Goal: Task Accomplishment & Management: Manage account settings

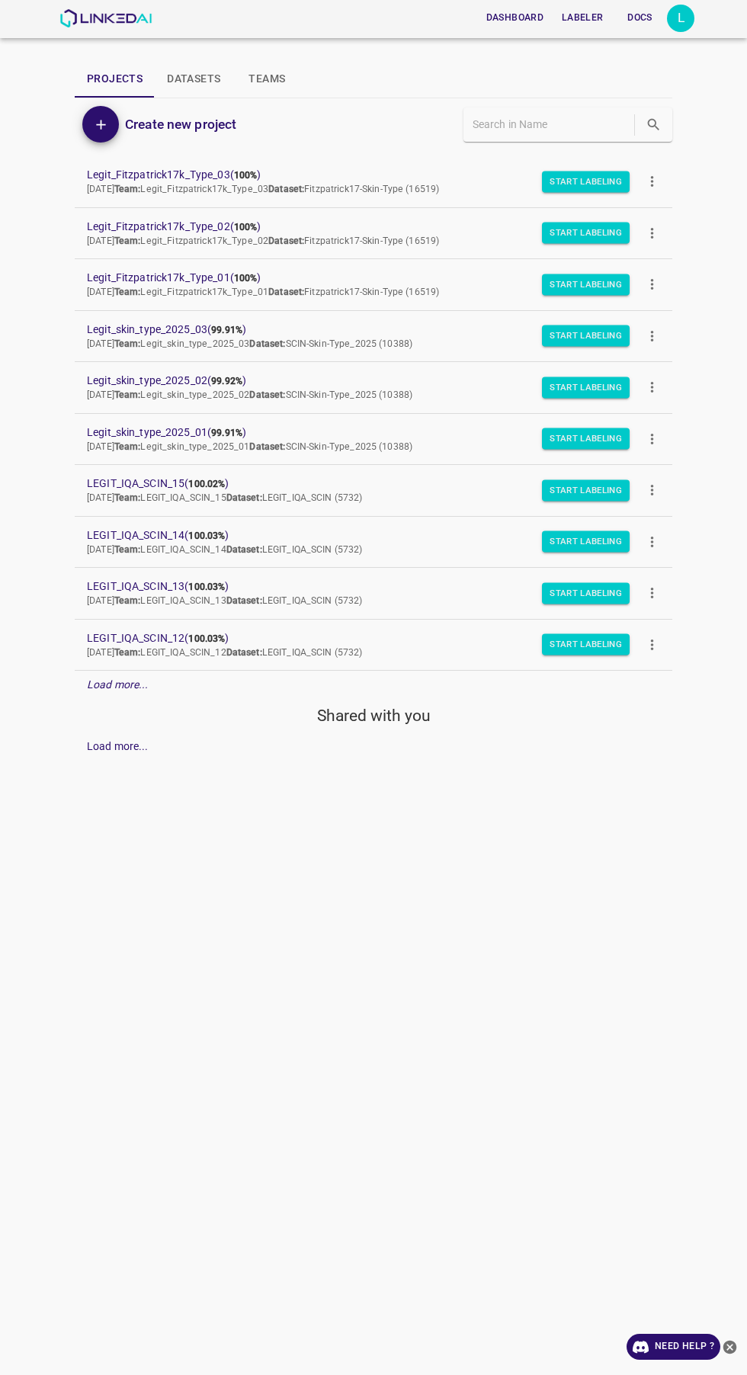
click at [681, 18] on div "L" at bounding box center [680, 18] width 27 height 27
click at [659, 136] on li "Logout" at bounding box center [633, 141] width 120 height 25
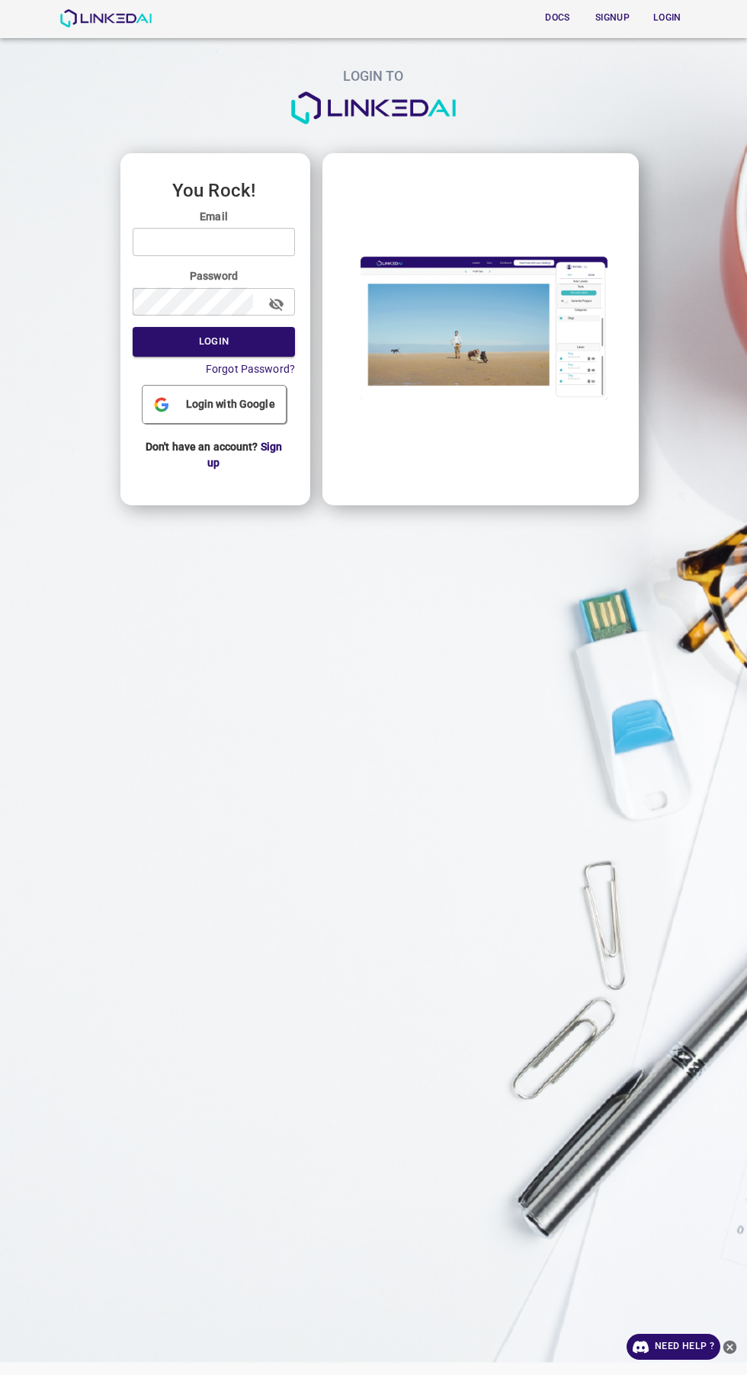
click at [259, 247] on input "email" at bounding box center [214, 242] width 162 height 28
type input "[EMAIL_ADDRESS][DOMAIN_NAME]"
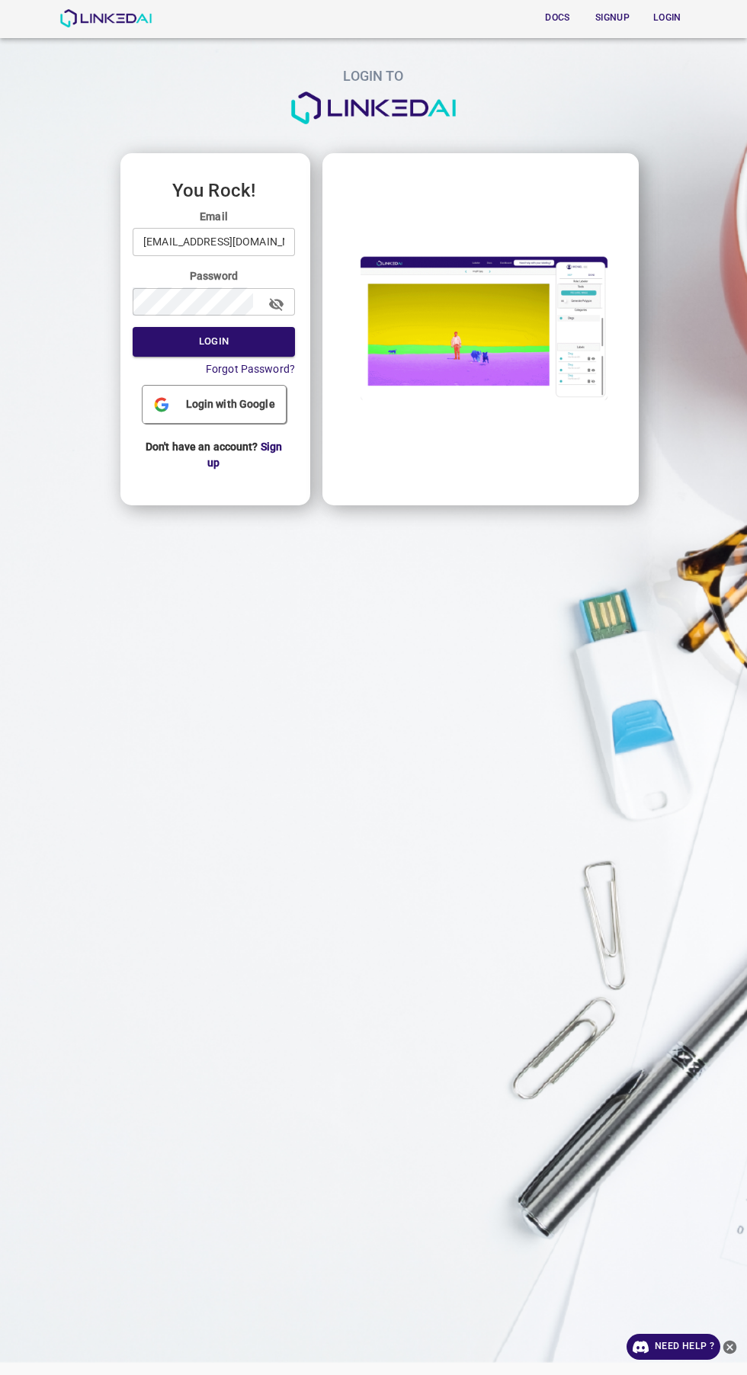
click at [133, 327] on button "Login" at bounding box center [214, 342] width 162 height 30
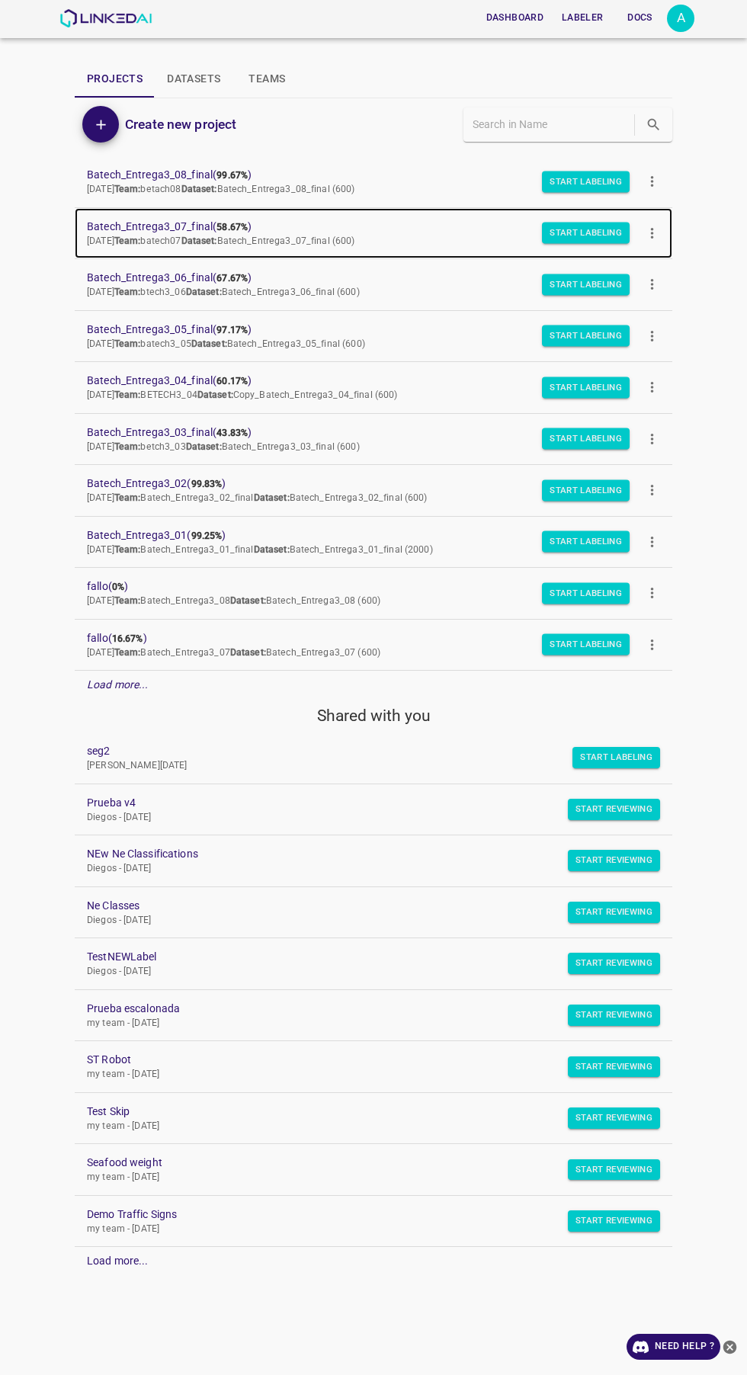
click at [197, 221] on span "Batech_Entrega3_07_final ( 58.67% )" at bounding box center [361, 227] width 549 height 16
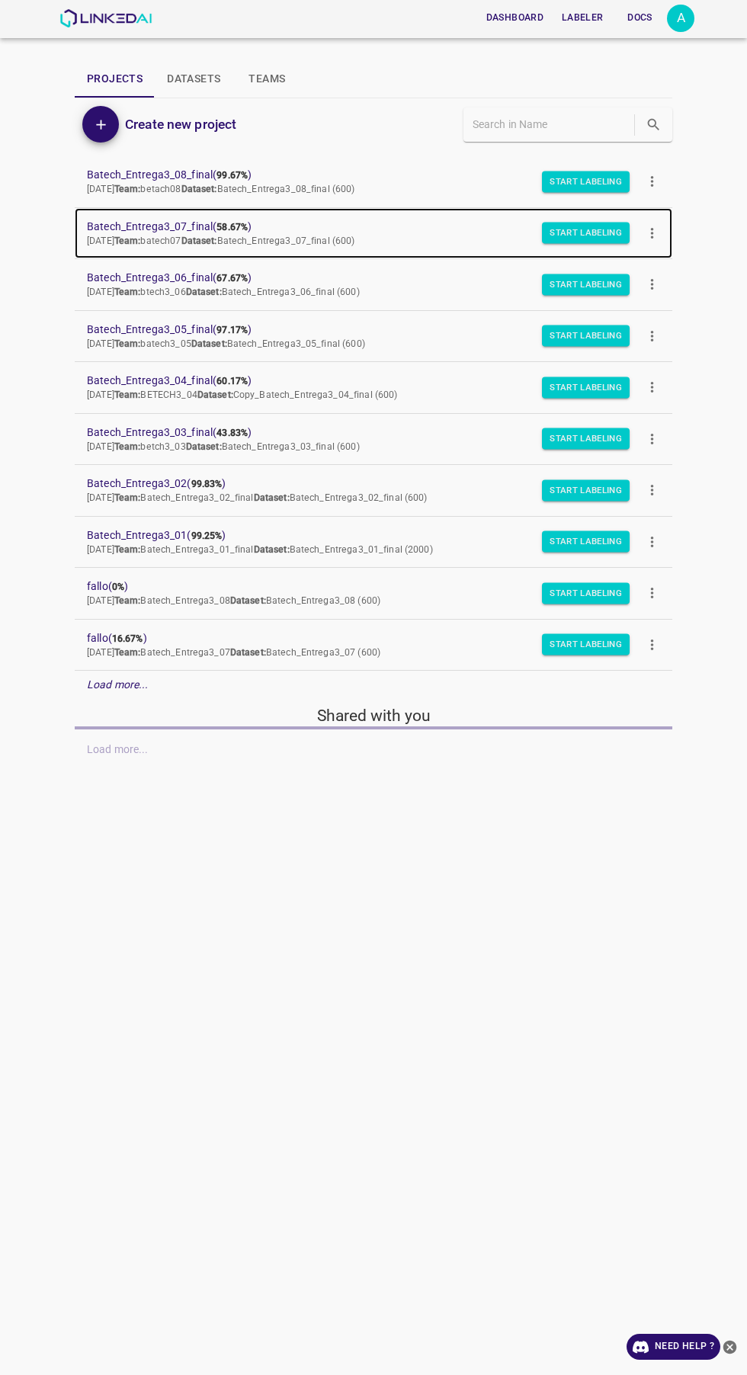
click at [205, 230] on span "Batech_Entrega3_07_final ( 58.67% )" at bounding box center [361, 227] width 549 height 16
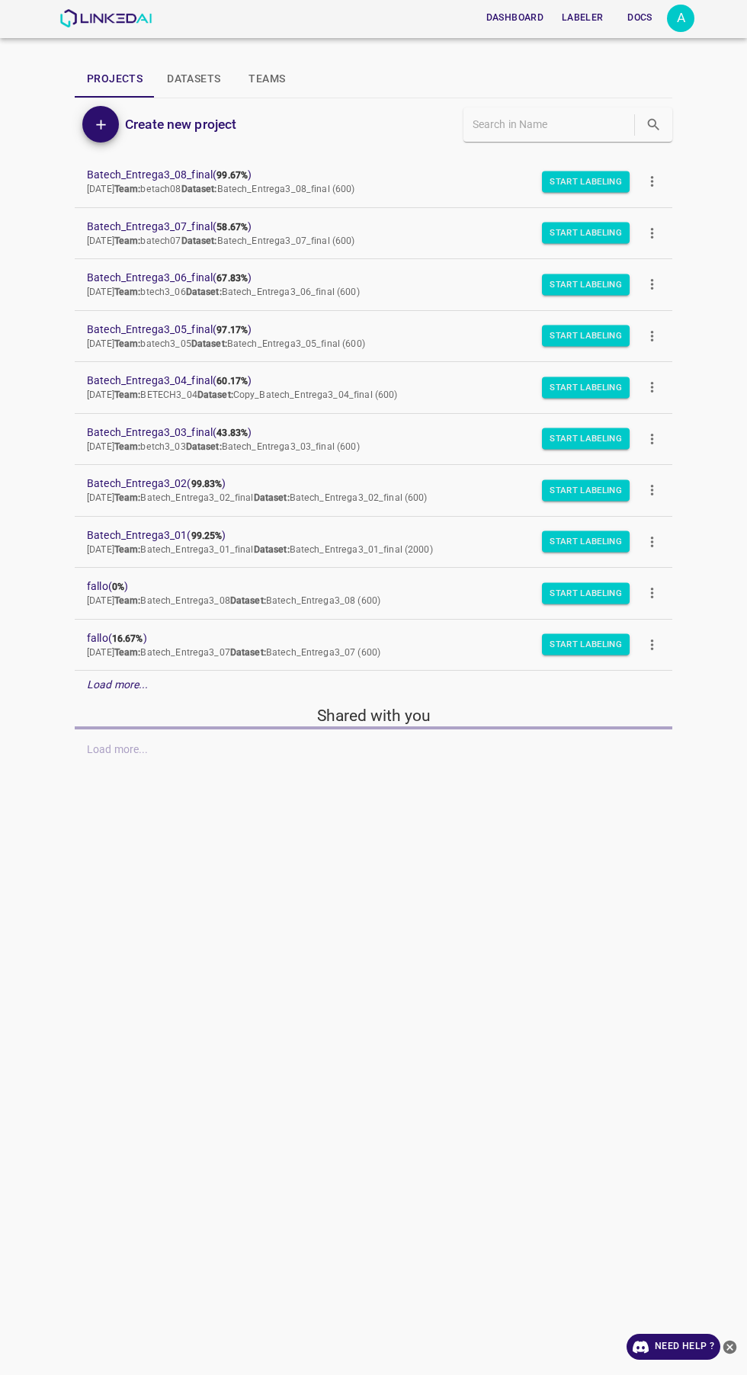
scroll to position [57, 0]
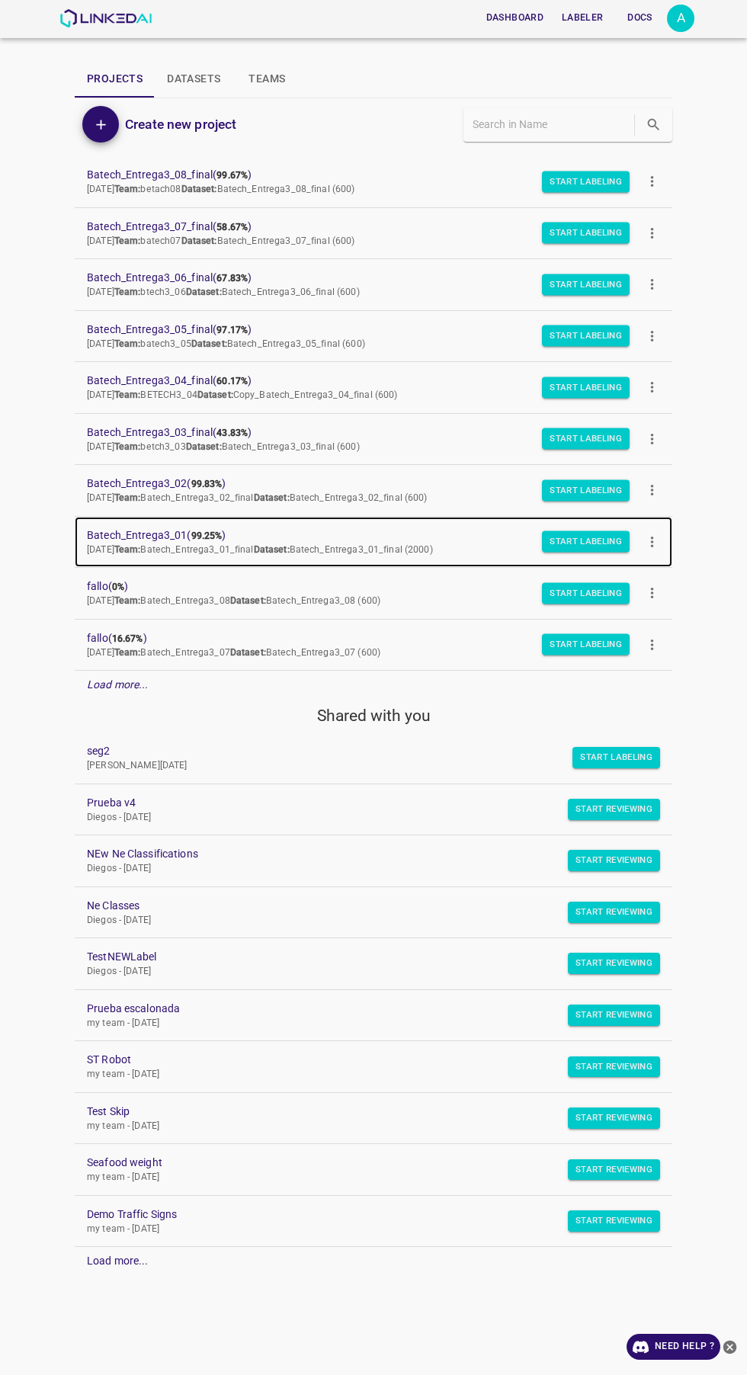
click at [177, 527] on span "Batech_Entrega3_01 ( 99.25% )" at bounding box center [361, 535] width 549 height 16
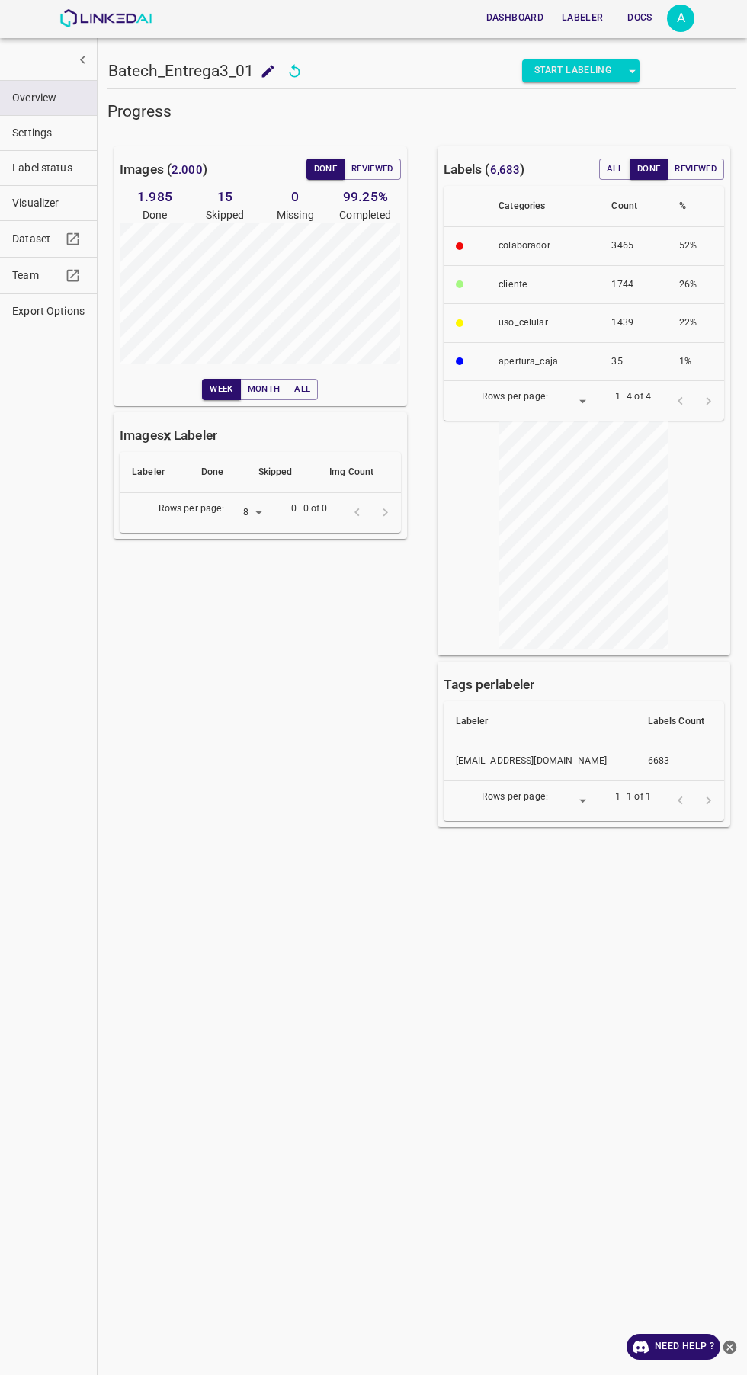
click at [358, 168] on button "Reviewed" at bounding box center [372, 169] width 57 height 21
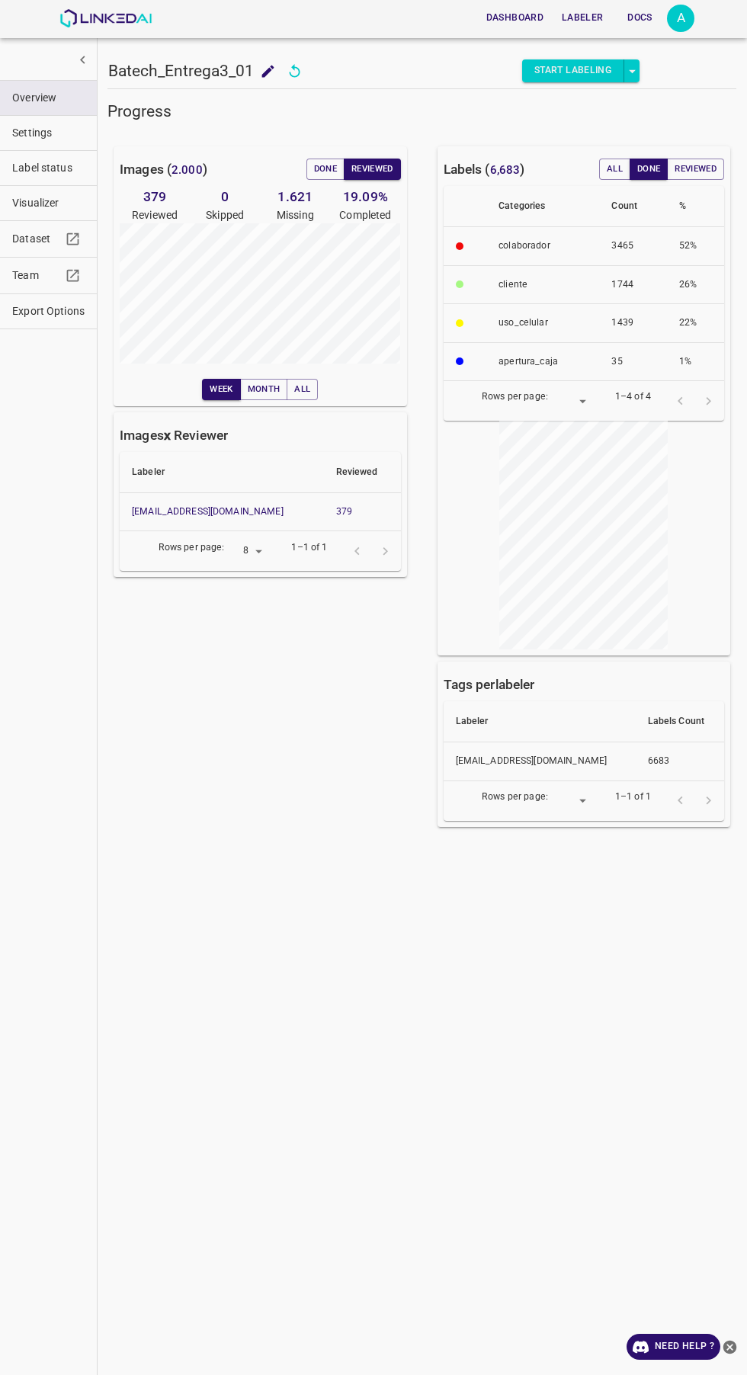
click at [322, 169] on button "Done" at bounding box center [325, 169] width 38 height 21
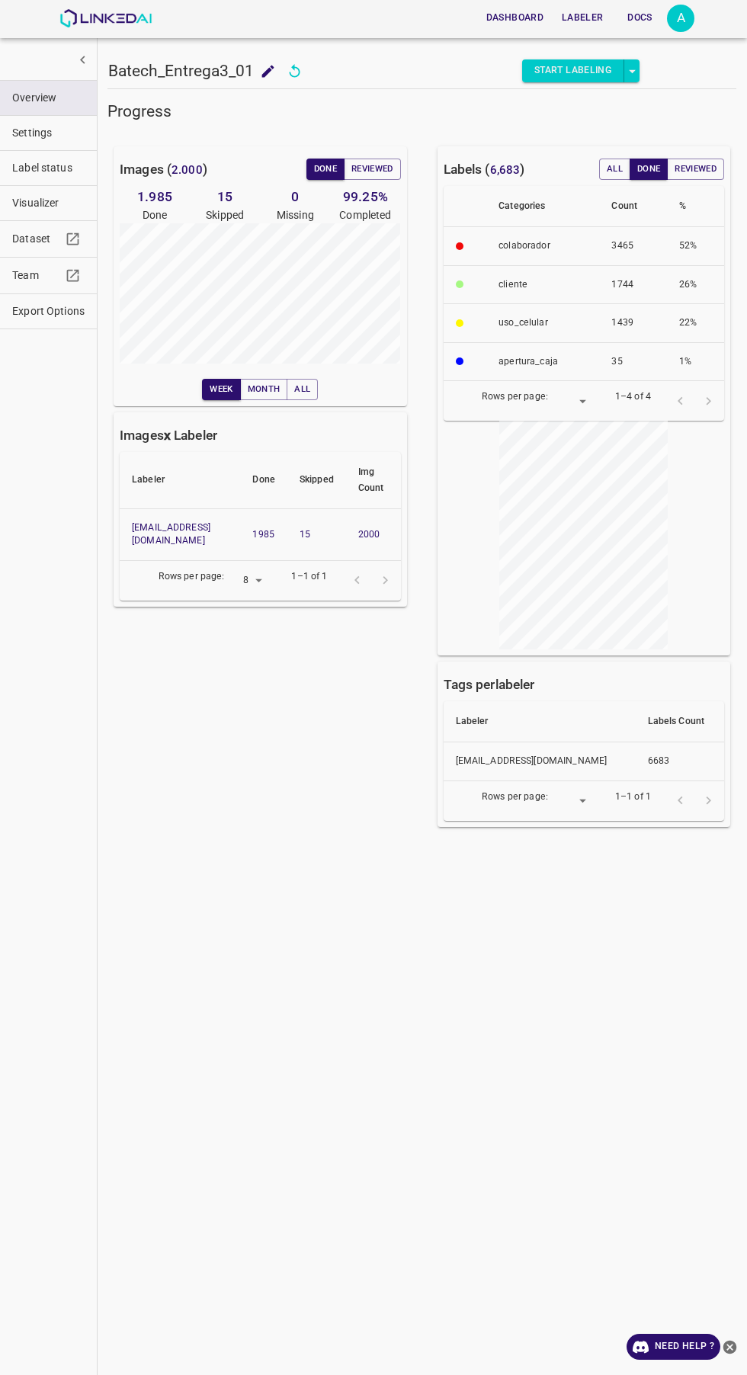
click at [363, 175] on button "Reviewed" at bounding box center [372, 169] width 57 height 21
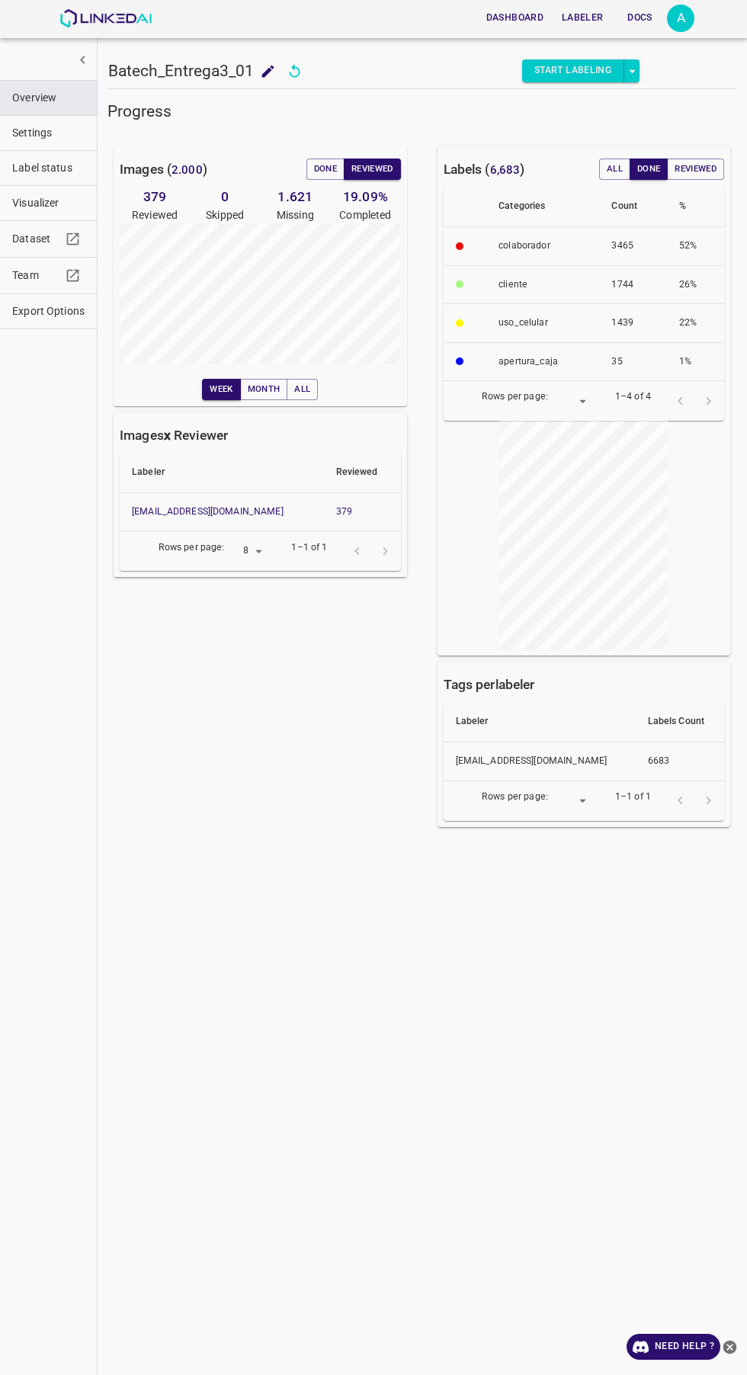
click at [311, 166] on button "Done" at bounding box center [325, 169] width 38 height 21
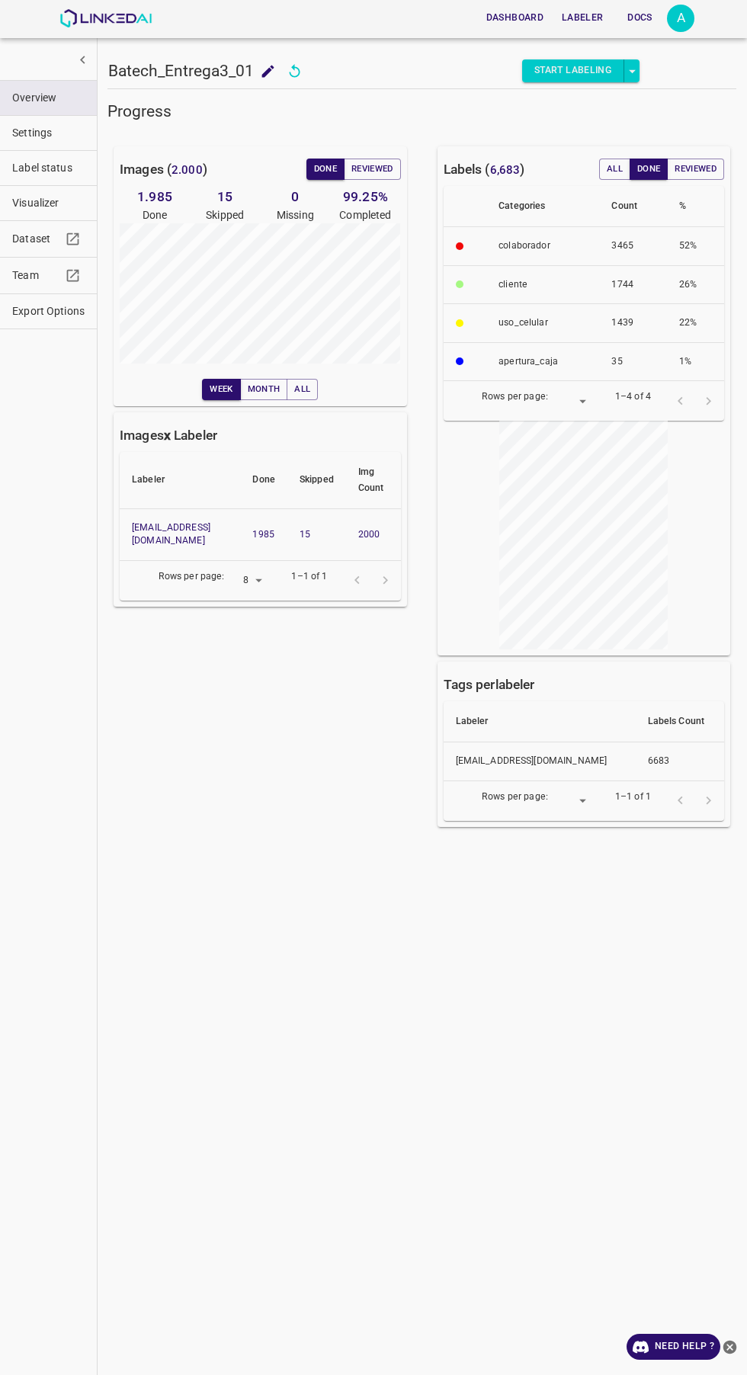
click at [368, 169] on button "Reviewed" at bounding box center [372, 169] width 57 height 21
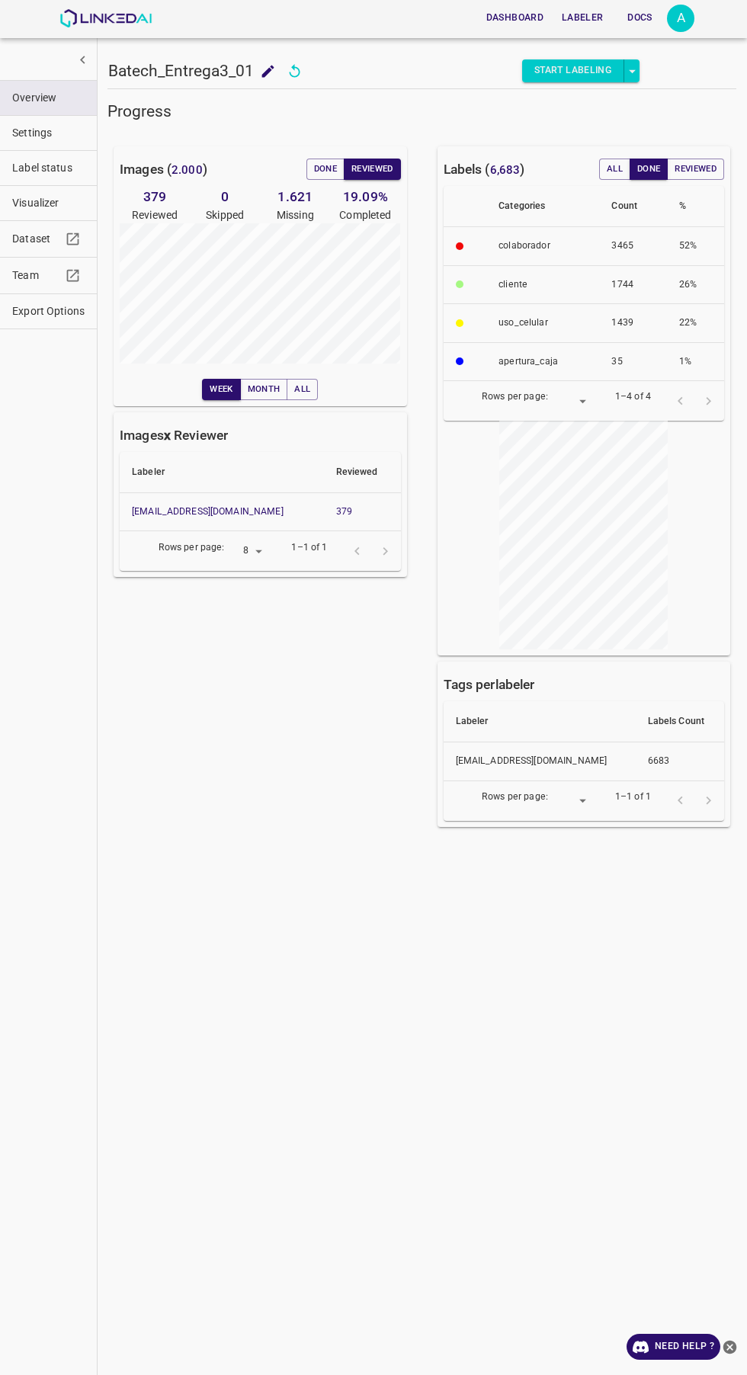
click at [311, 169] on button "Done" at bounding box center [325, 169] width 38 height 21
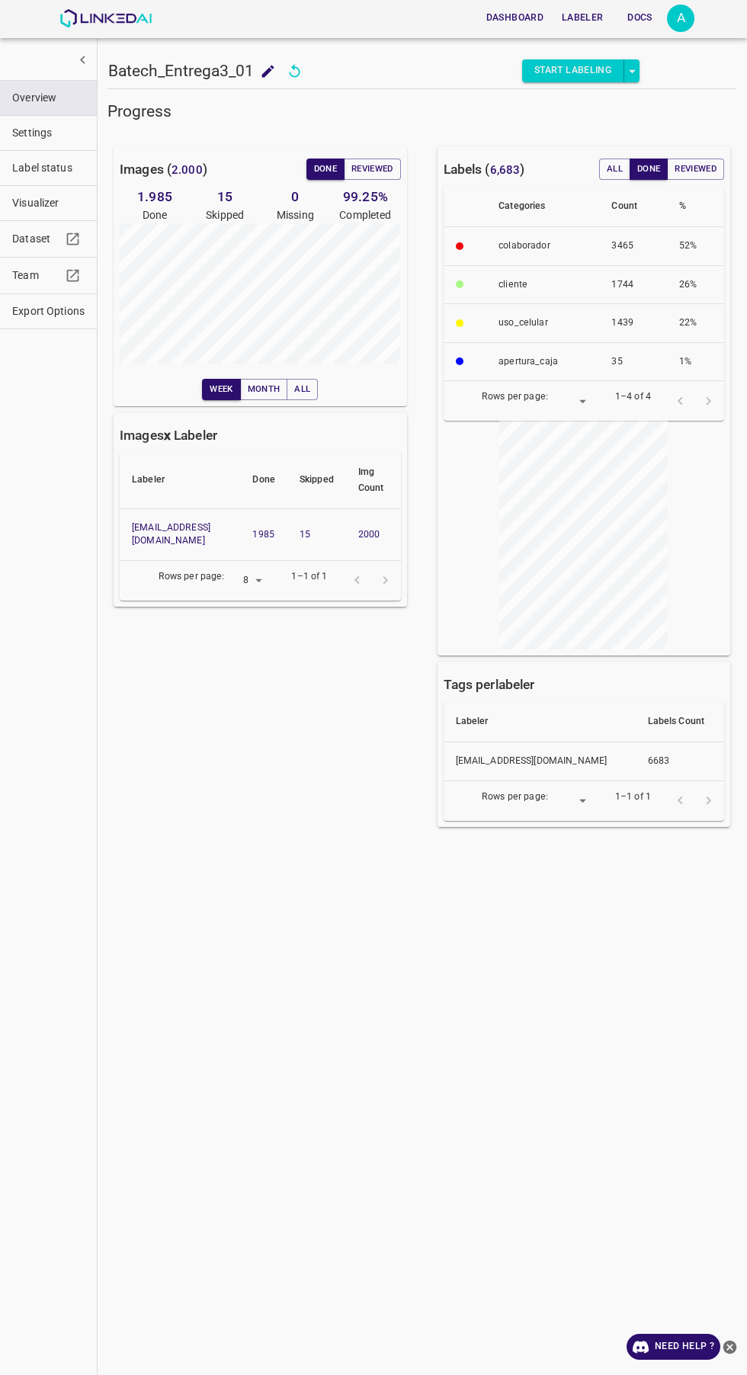
click at [386, 168] on button "Reviewed" at bounding box center [372, 169] width 57 height 21
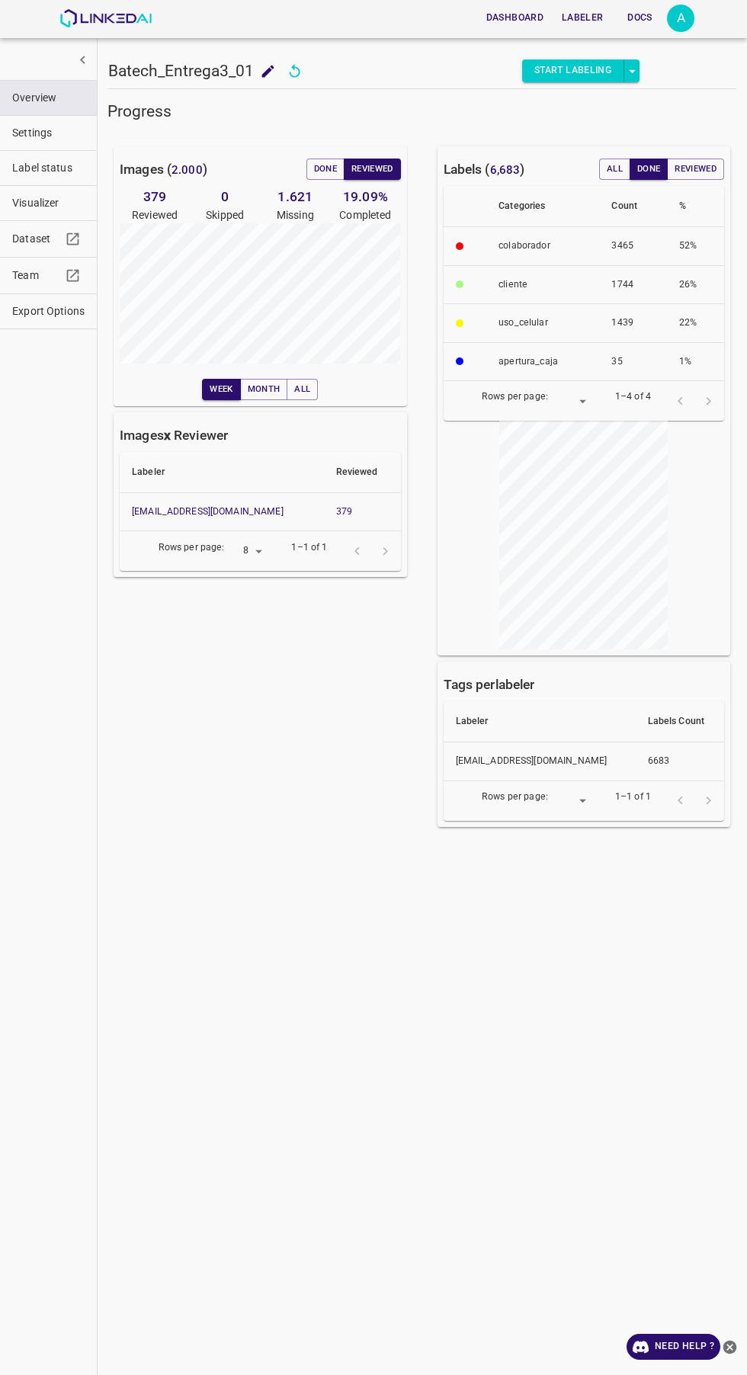
click at [322, 169] on button "Done" at bounding box center [325, 169] width 38 height 21
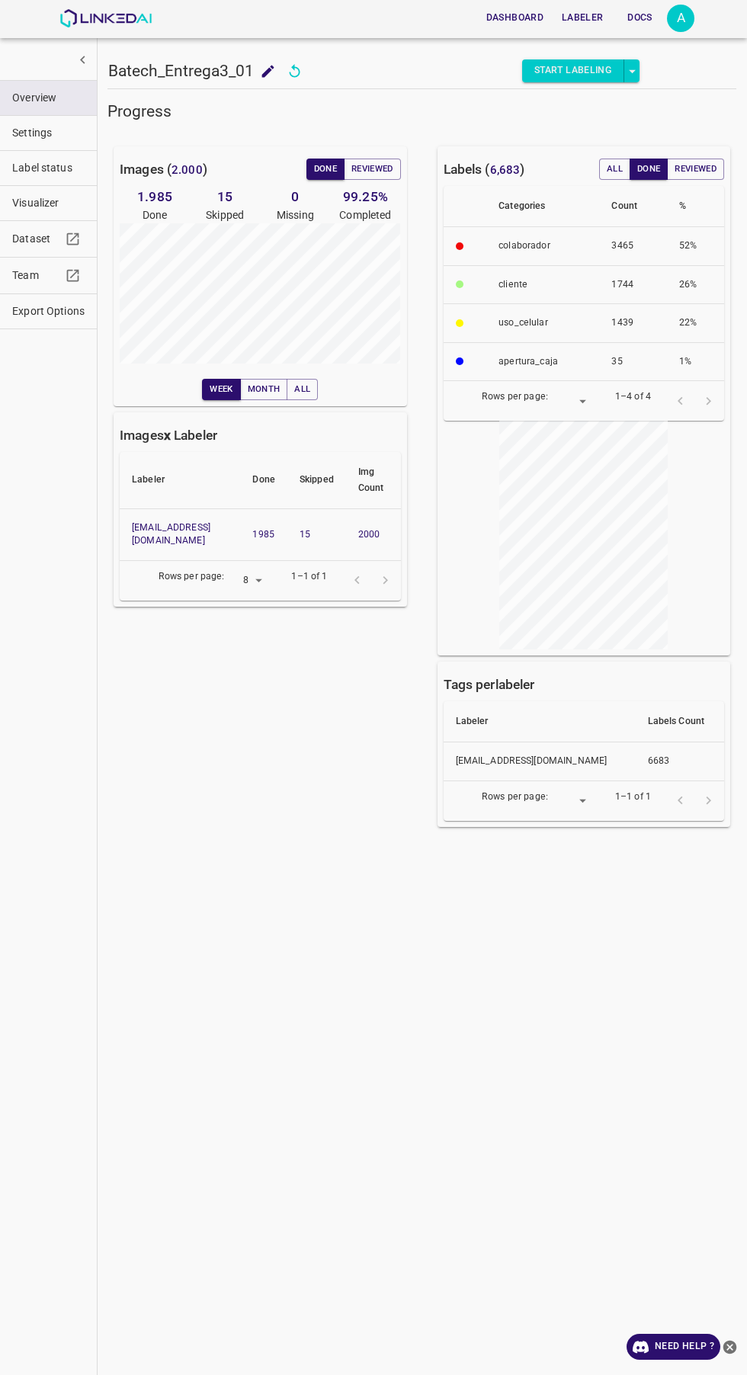
click at [383, 168] on button "Reviewed" at bounding box center [372, 169] width 57 height 21
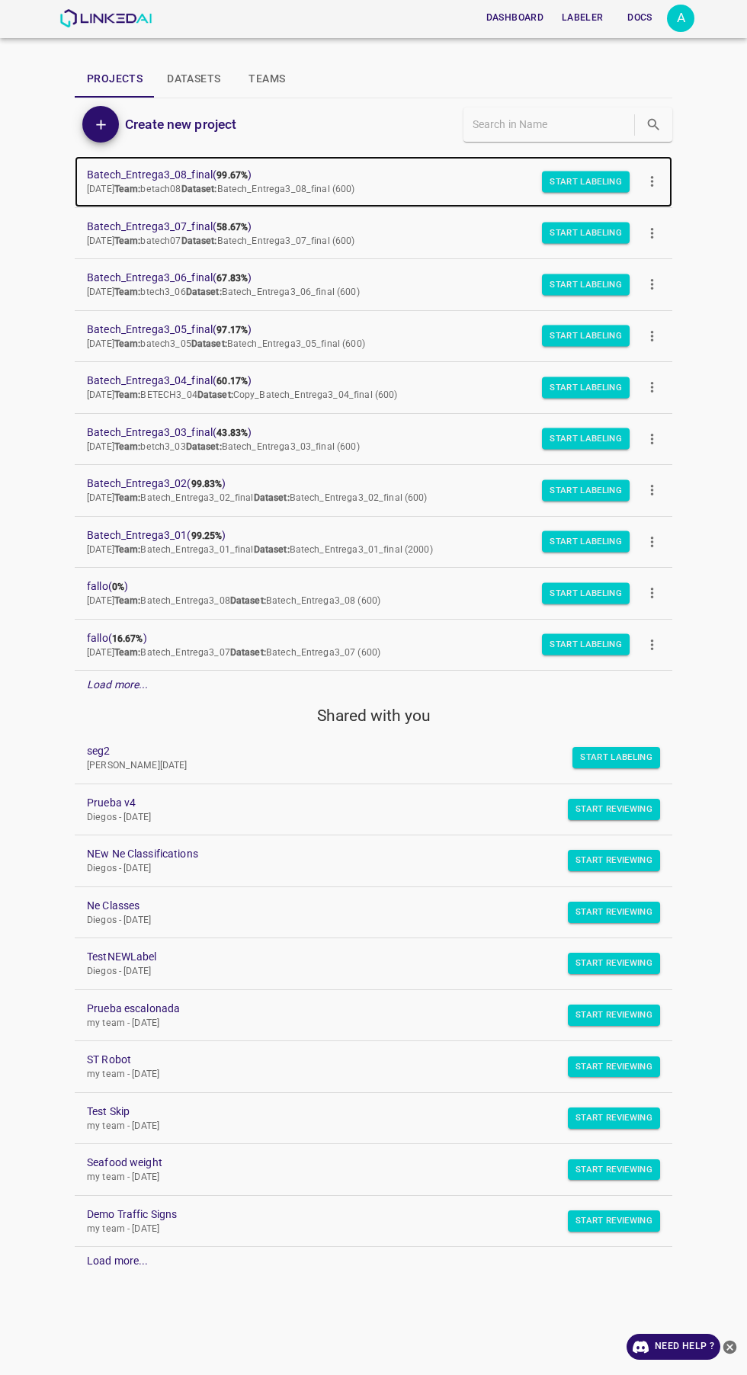
click at [129, 178] on span "Batech_Entrega3_08_final ( 99.67% )" at bounding box center [361, 175] width 549 height 16
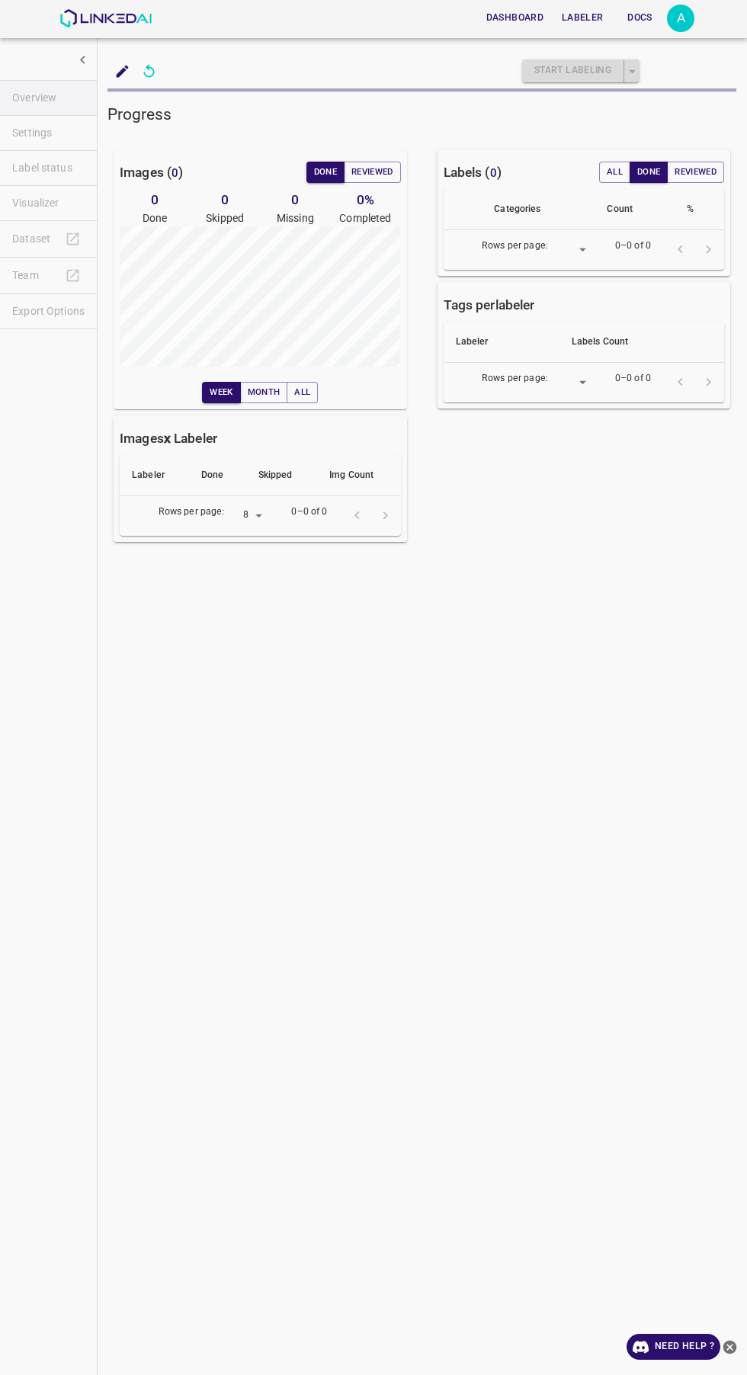
click at [364, 176] on button "Reviewed" at bounding box center [372, 172] width 57 height 21
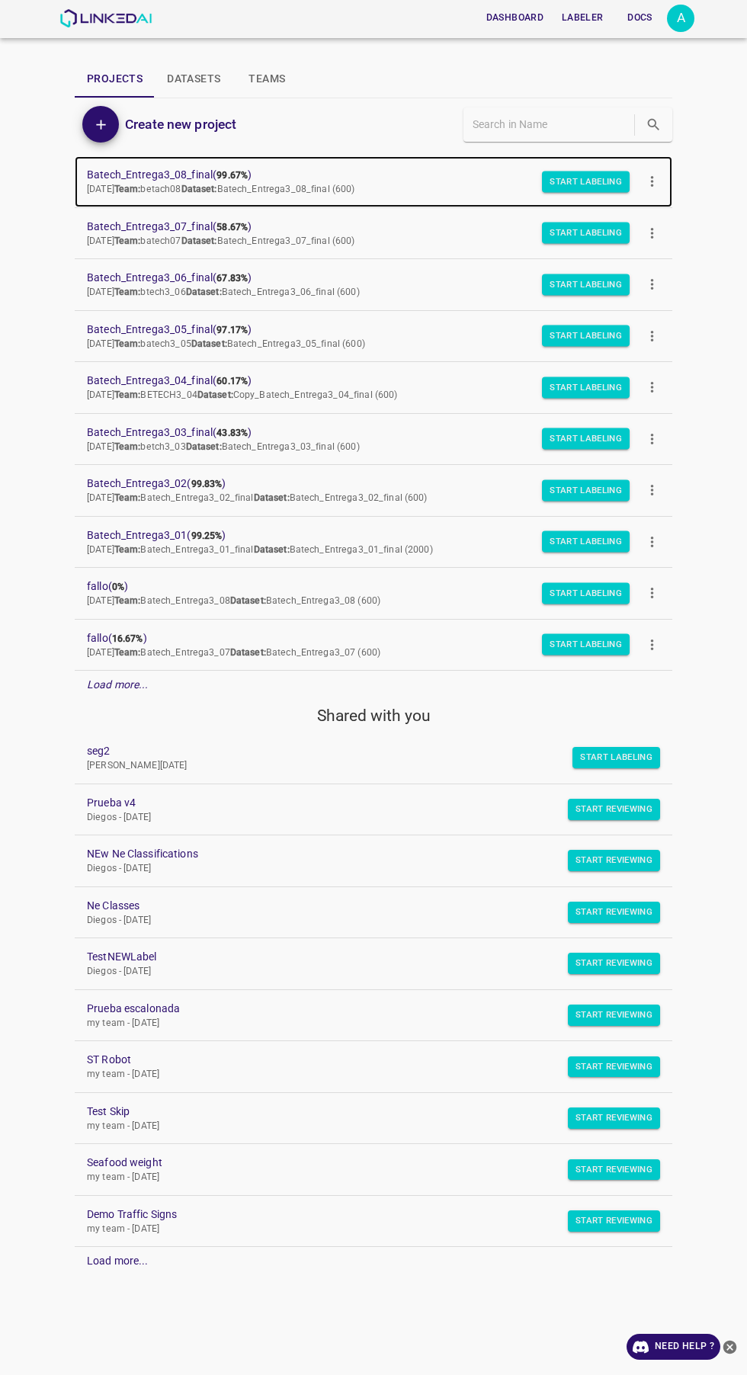
click at [111, 178] on span "Batech_Entrega3_08_final ( 99.67% )" at bounding box center [361, 175] width 549 height 16
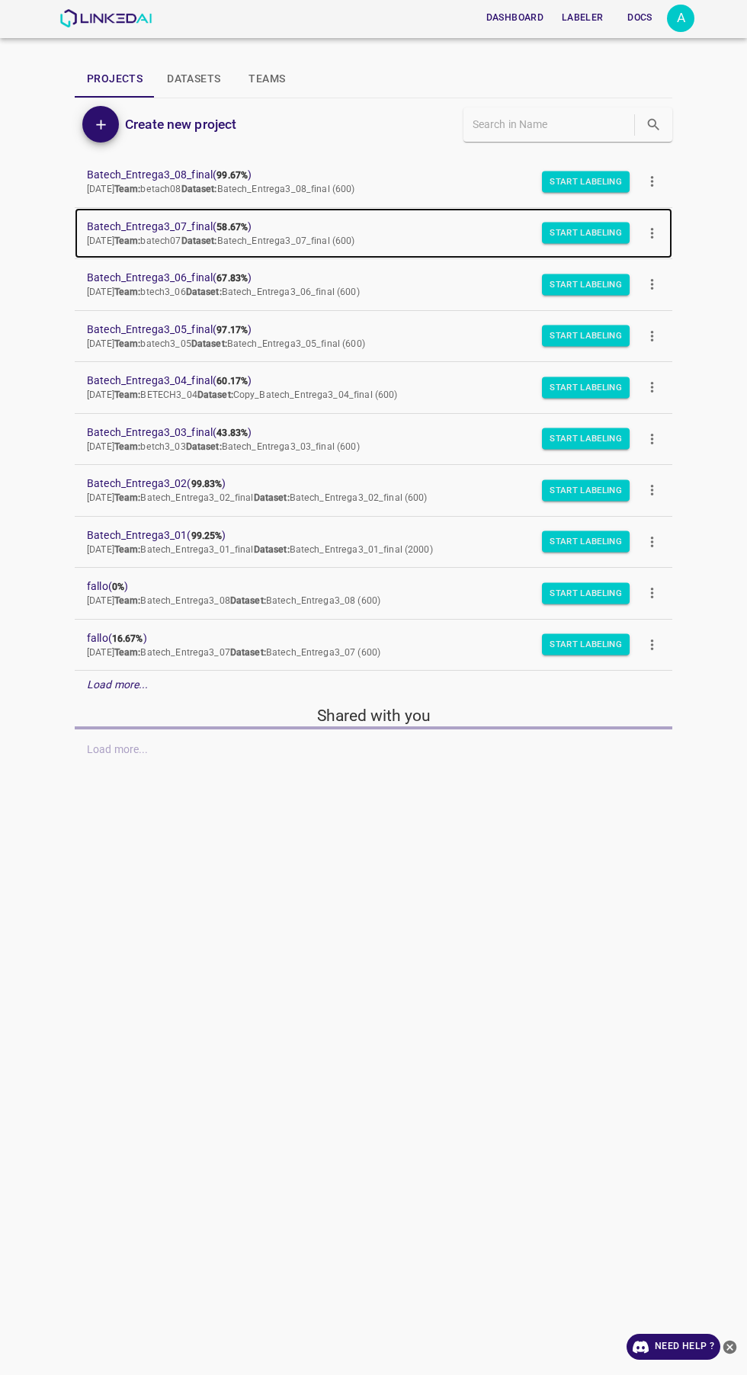
click at [129, 222] on span "Batech_Entrega3_07_final ( 58.67% )" at bounding box center [361, 227] width 549 height 16
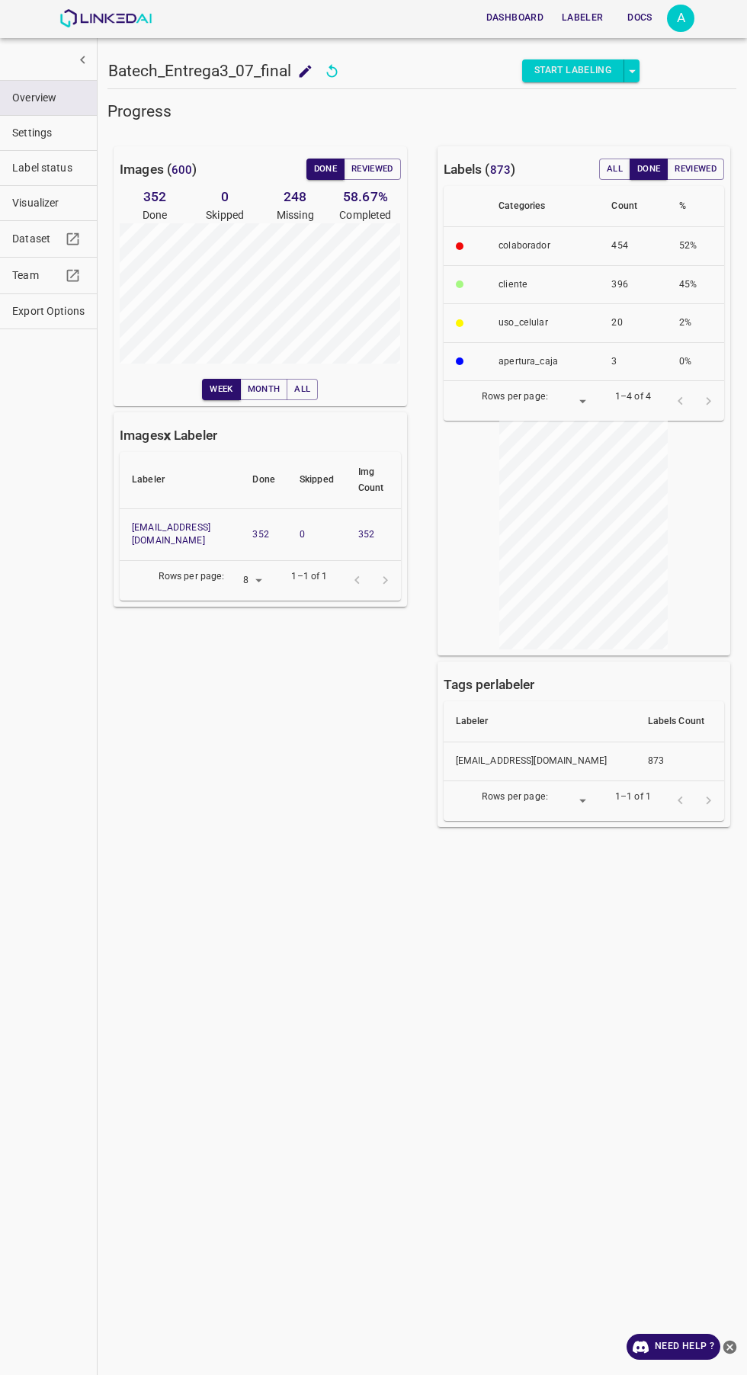
click at [373, 169] on button "Reviewed" at bounding box center [372, 169] width 57 height 21
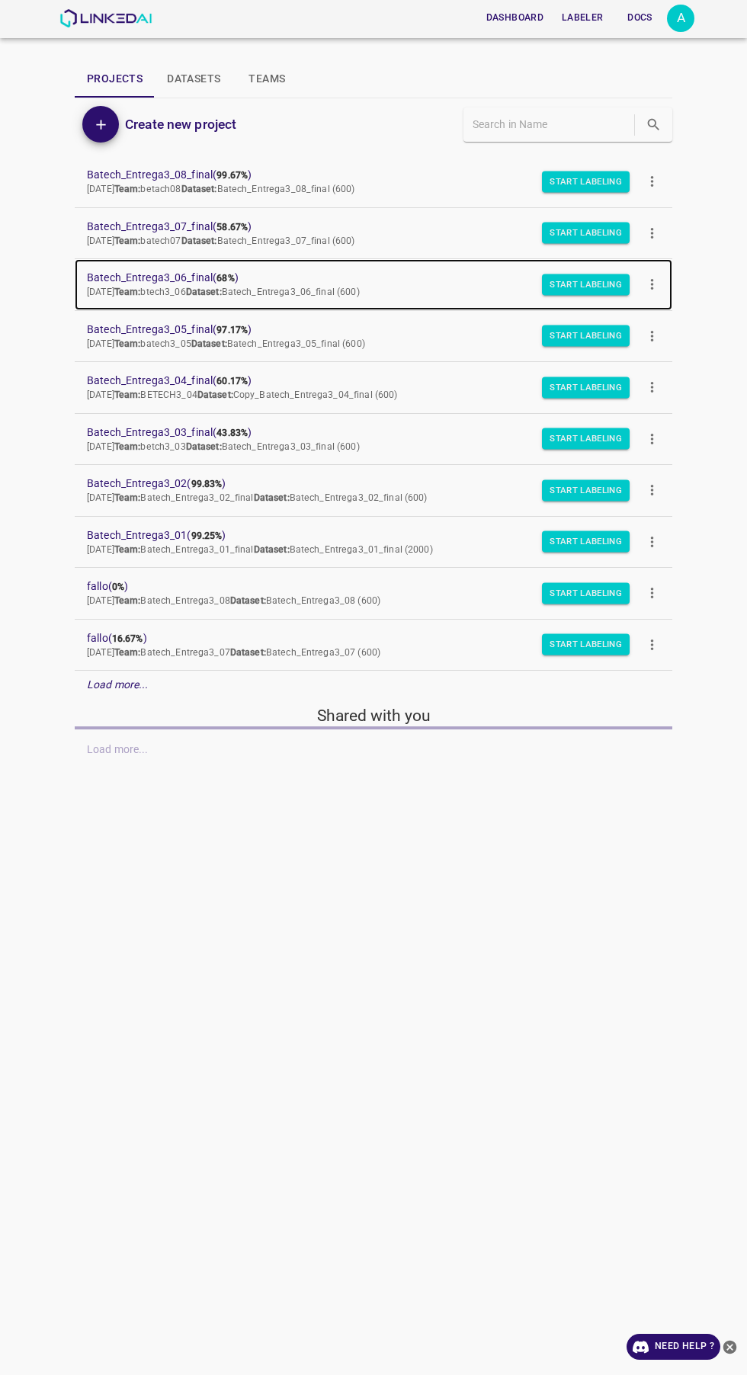
click at [136, 277] on span "Batech_Entrega3_06_final ( 68% )" at bounding box center [361, 278] width 549 height 16
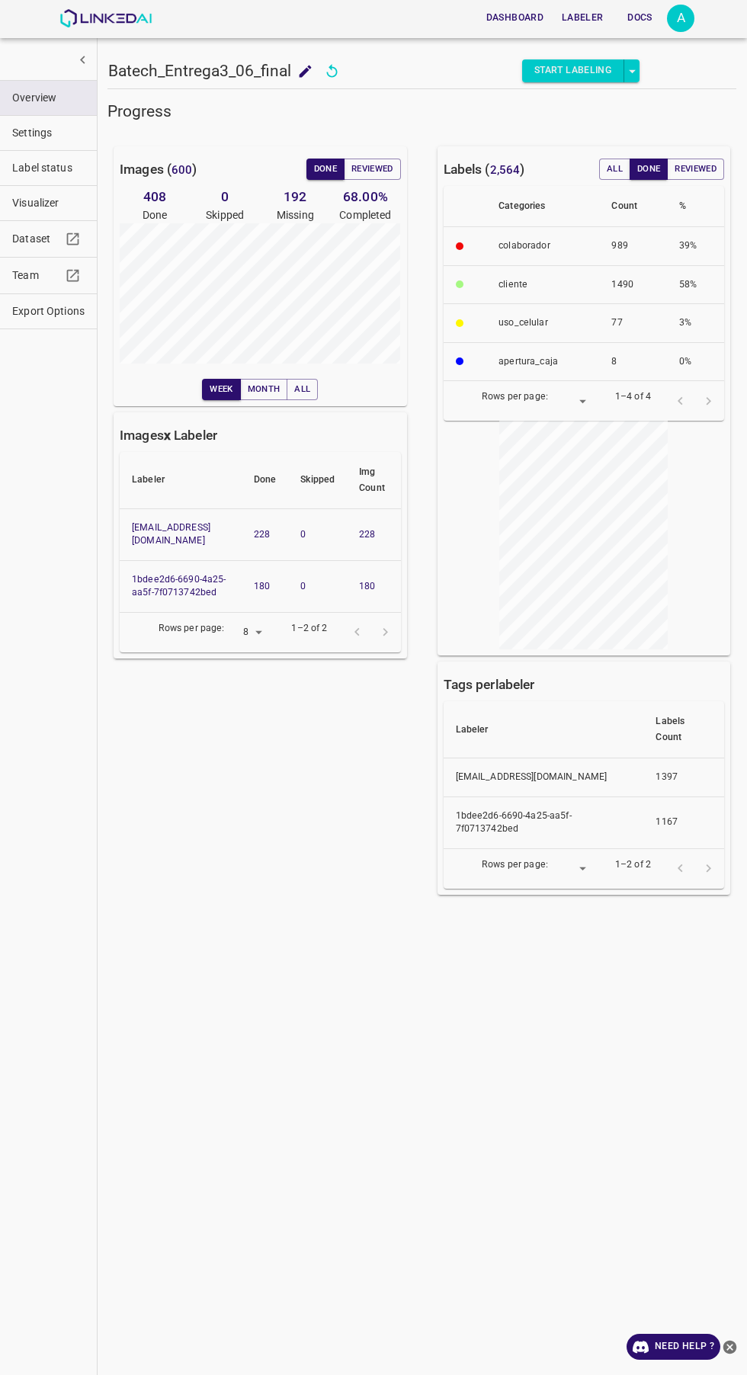
click at [372, 174] on button "Reviewed" at bounding box center [372, 169] width 57 height 21
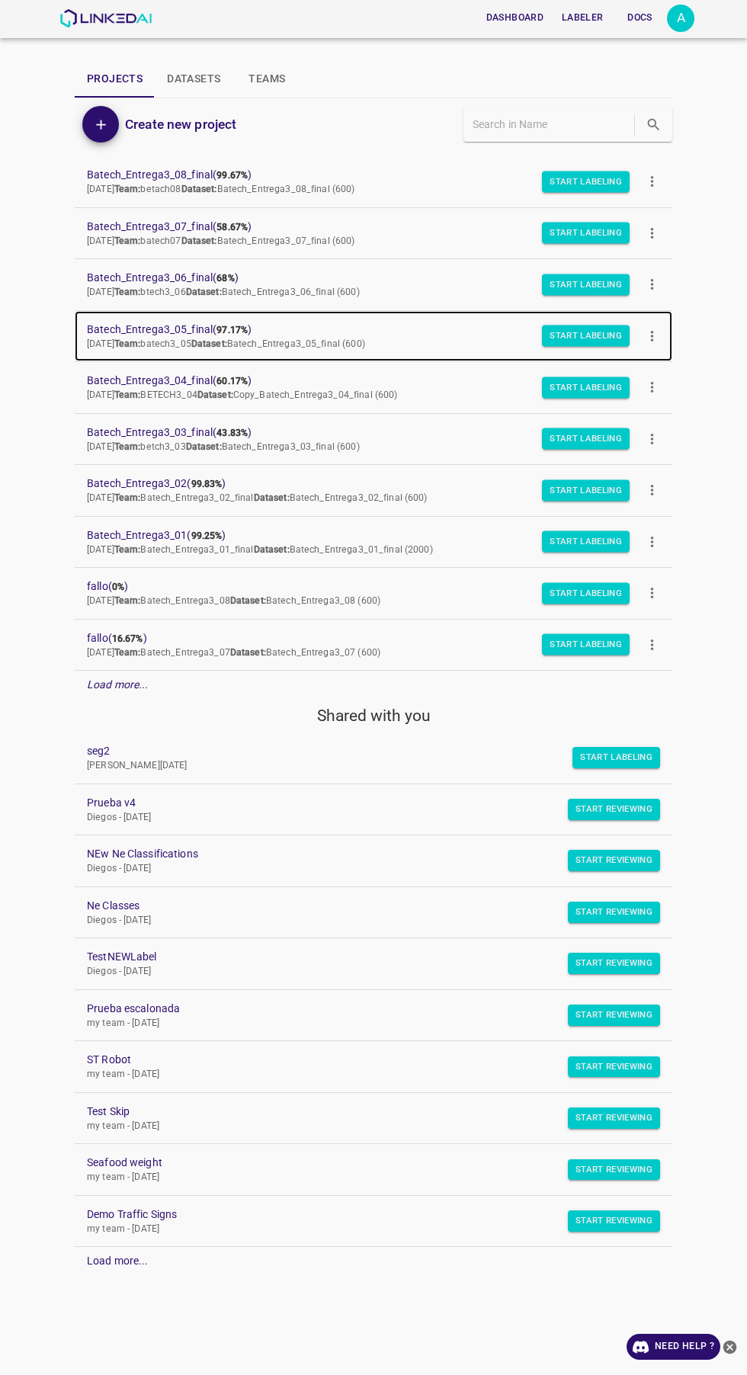
click at [132, 334] on span "Batech_Entrega3_05_final ( 97.17% )" at bounding box center [361, 330] width 549 height 16
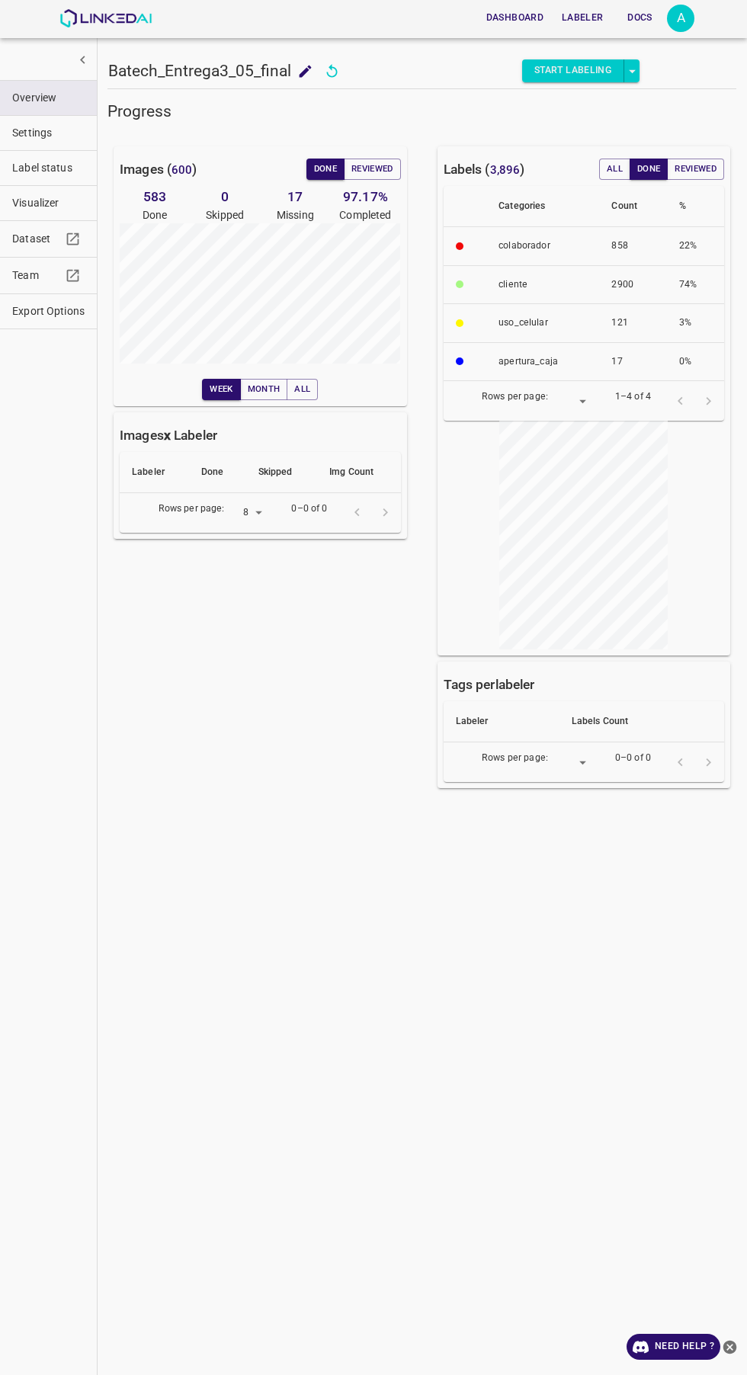
click at [357, 176] on button "Reviewed" at bounding box center [372, 169] width 57 height 21
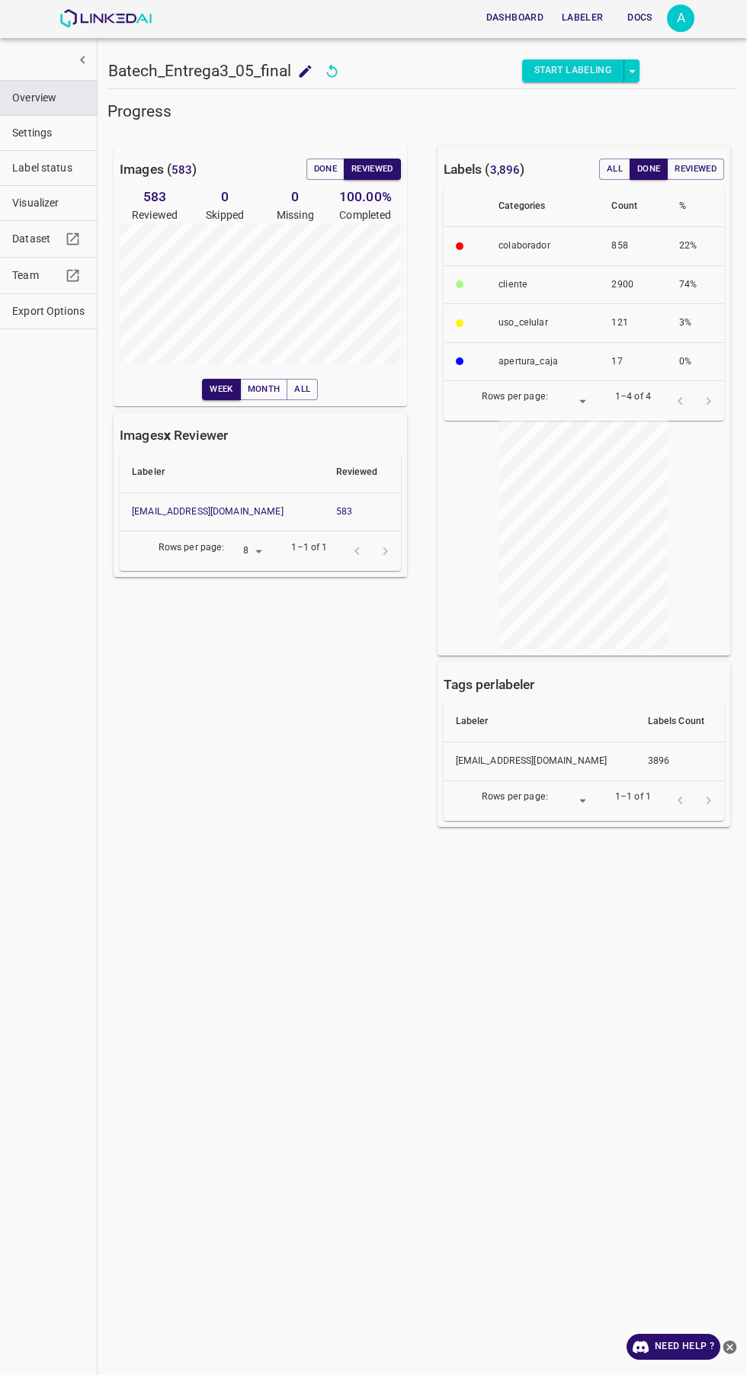
click at [319, 169] on button "Done" at bounding box center [325, 169] width 38 height 21
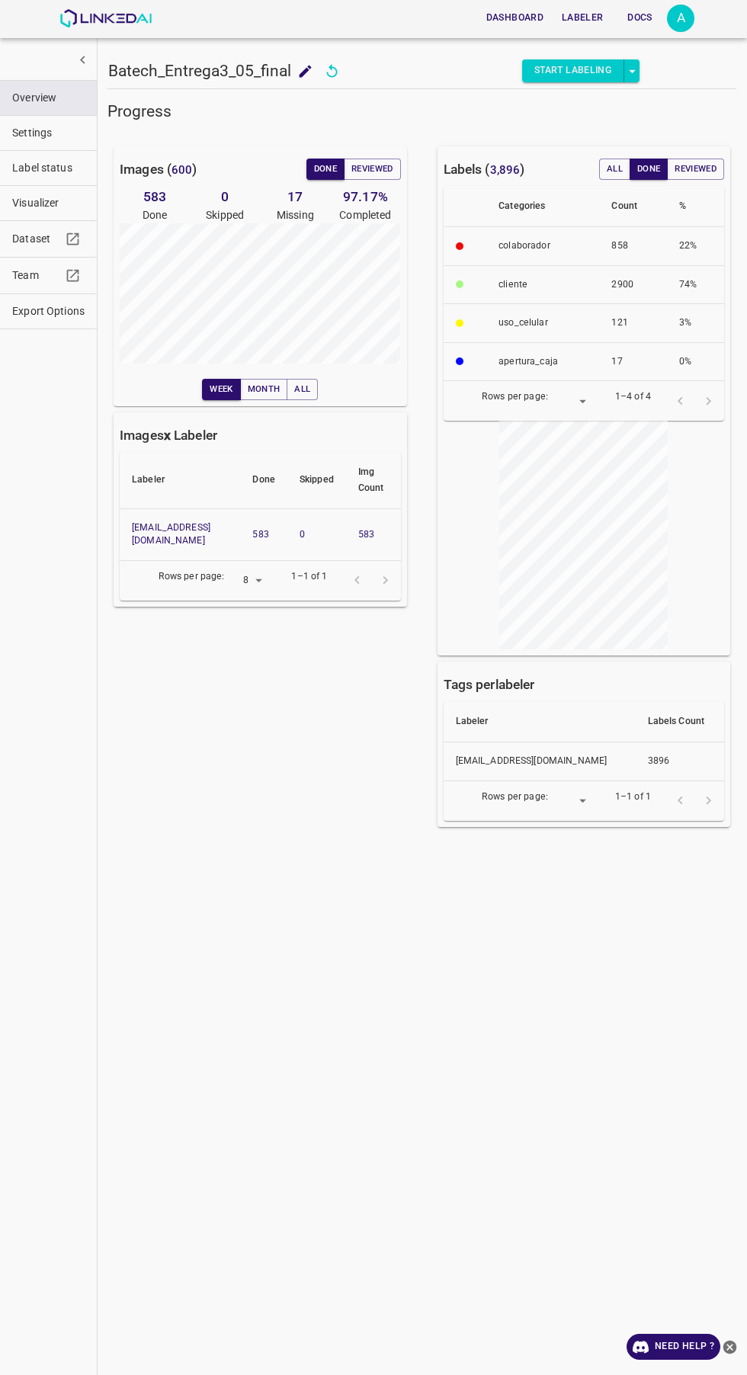
click at [364, 159] on button "Reviewed" at bounding box center [372, 169] width 57 height 21
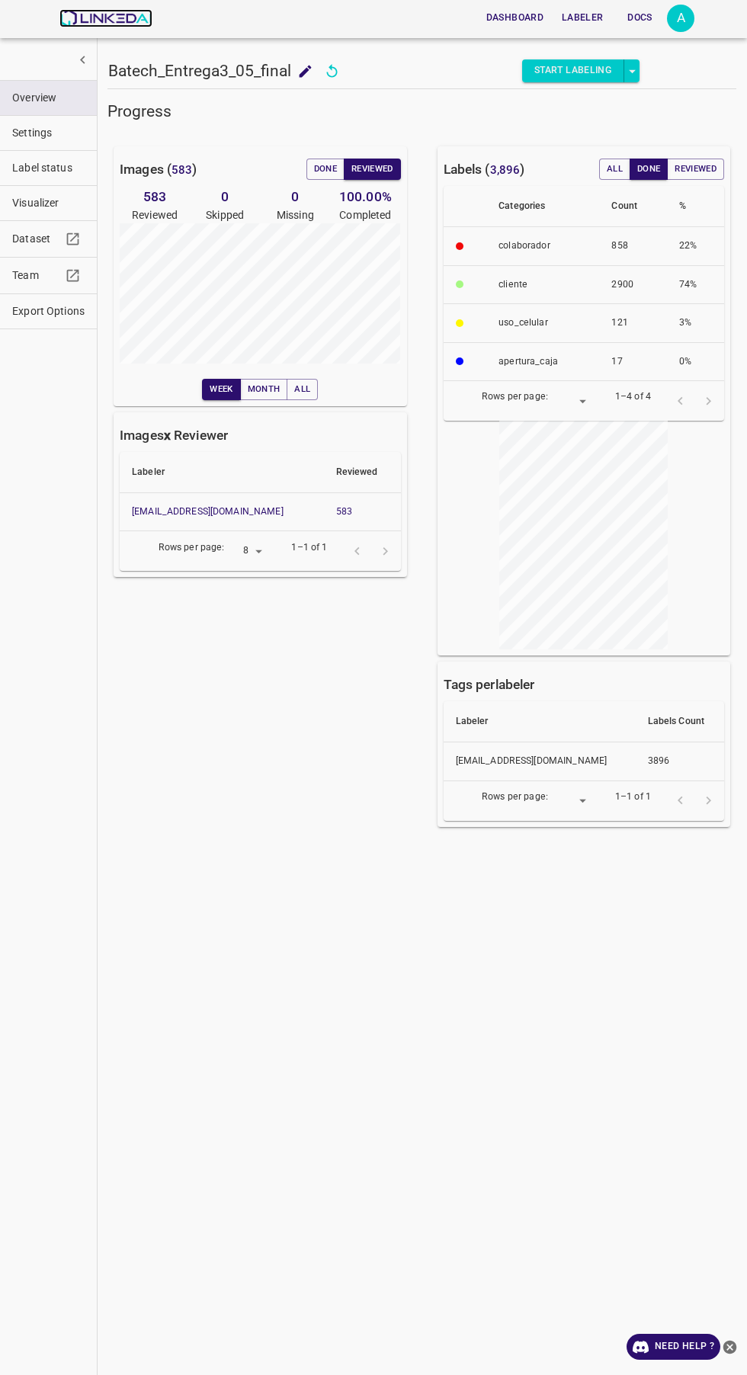
click at [116, 24] on img at bounding box center [105, 18] width 92 height 18
